Goal: Navigation & Orientation: Find specific page/section

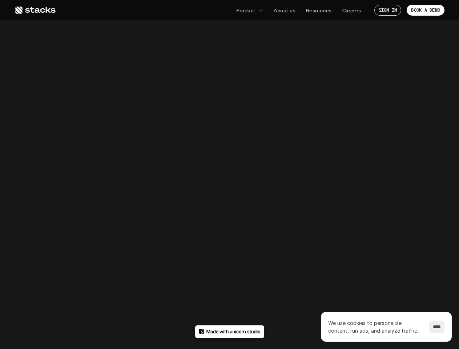
click at [229, 174] on div "404" at bounding box center [229, 175] width 329 height 134
click at [249, 10] on p "Product" at bounding box center [245, 11] width 19 height 8
click at [435, 327] on input "****" at bounding box center [436, 326] width 15 height 12
